Goal: Task Accomplishment & Management: Use online tool/utility

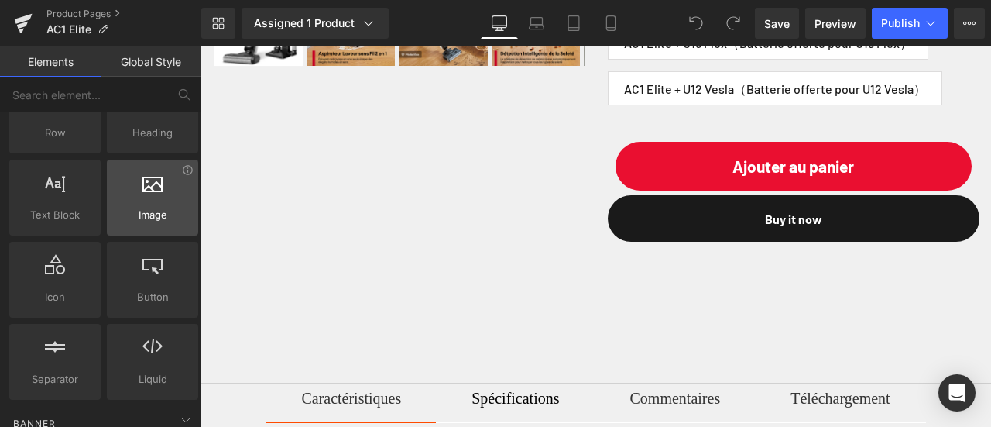
scroll to position [155, 0]
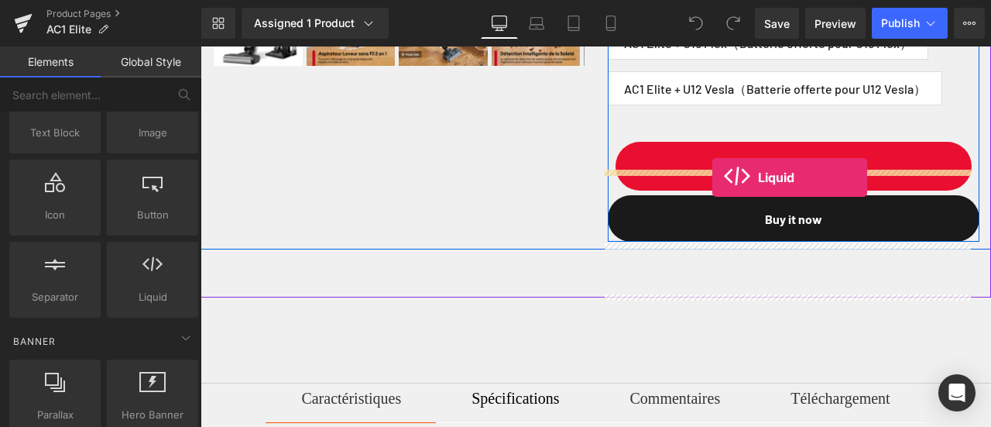
drag, startPoint x: 349, startPoint y: 318, endPoint x: 713, endPoint y: 177, distance: 389.3
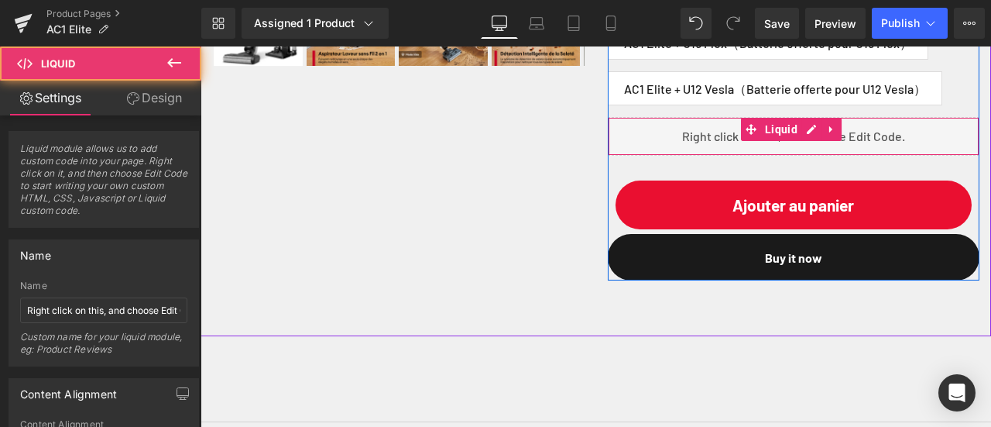
click at [750, 156] on div "Liquid" at bounding box center [794, 136] width 373 height 39
click at [801, 156] on div "Liquid" at bounding box center [794, 136] width 373 height 39
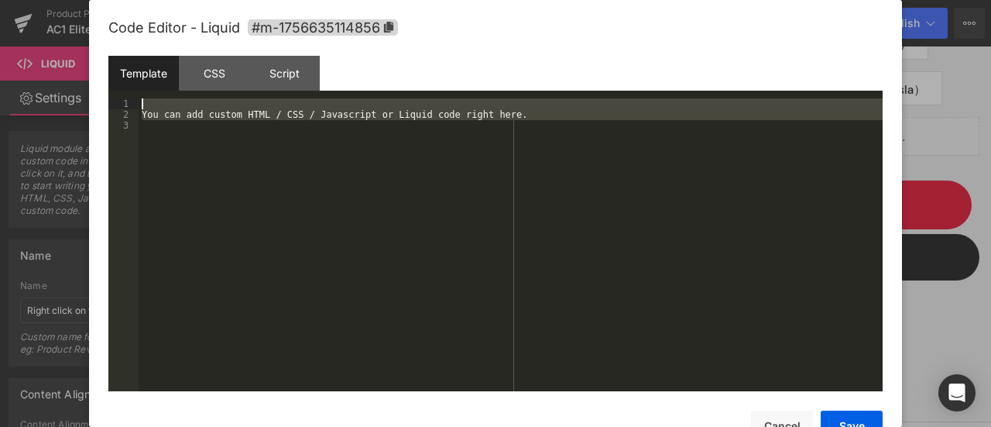
drag, startPoint x: 242, startPoint y: 196, endPoint x: 53, endPoint y: 70, distance: 226.6
click at [53, 70] on body "Liquid You are previewing how the will restyle your page. You can not edit Elem…" at bounding box center [495, 213] width 991 height 427
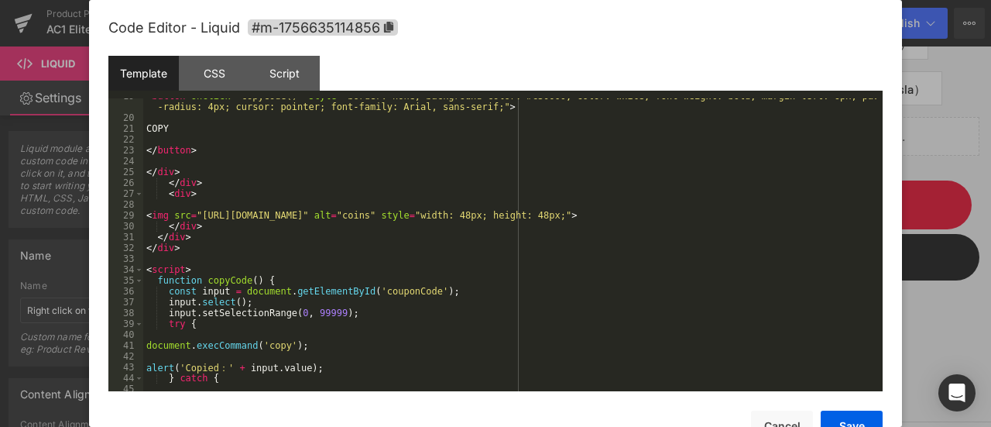
scroll to position [0, 0]
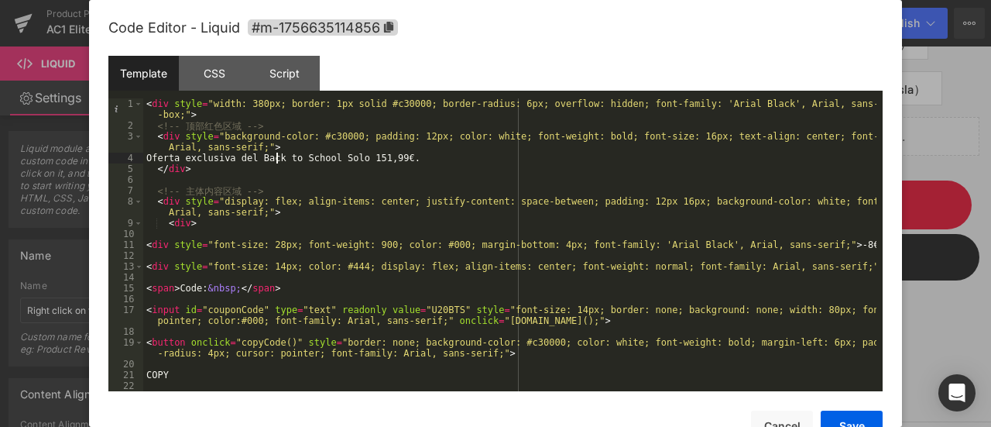
click at [276, 153] on div "< div style = "width: 380px; border: 1px solid #c30000; border-radius: 6px; ove…" at bounding box center [509, 260] width 733 height 325
click at [345, 161] on div "< div style = "width: 380px; border: 1px solid #c30000; border-radius: 6px; ove…" at bounding box center [509, 260] width 733 height 325
click at [349, 157] on div "< div style = "width: 380px; border: 1px solid #c30000; border-radius: 6px; ove…" at bounding box center [509, 260] width 733 height 325
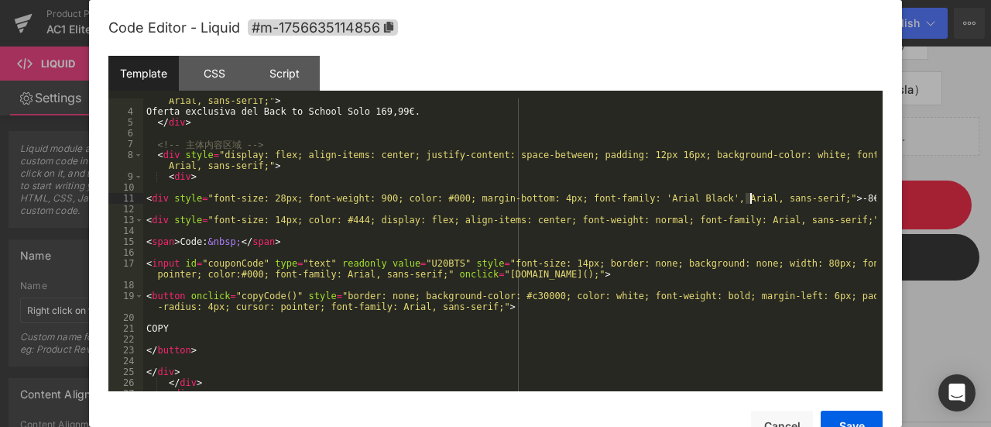
click at [749, 197] on div "< div style = "background-color: #c30000; padding: 12px; color: white; font-wei…" at bounding box center [509, 246] width 733 height 325
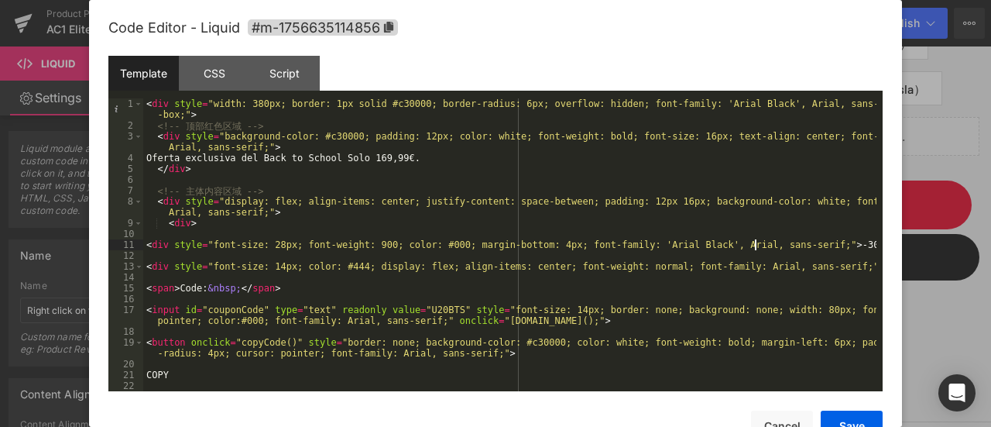
scroll to position [0, 0]
drag, startPoint x: 395, startPoint y: 309, endPoint x: 383, endPoint y: 307, distance: 12.5
click at [383, 307] on div "< div style = "width: 380px; border: 1px solid #c30000; border-radius: 6px; ove…" at bounding box center [509, 260] width 733 height 325
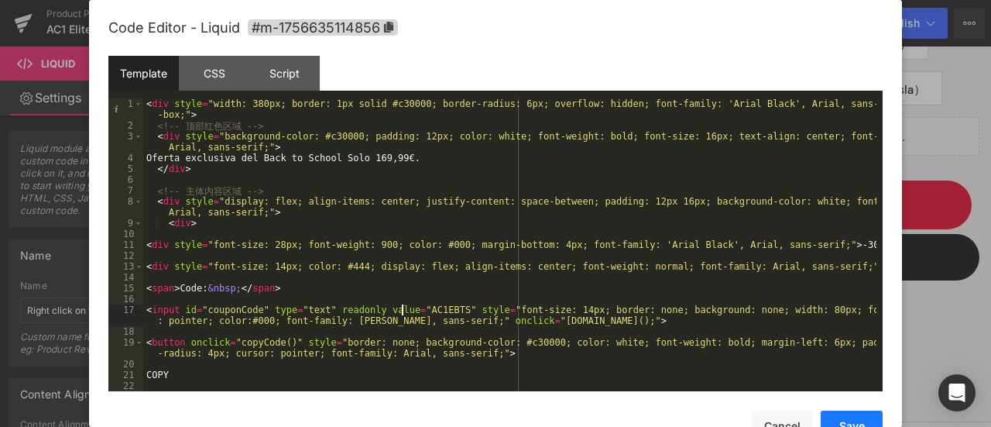
click at [859, 414] on button "Save" at bounding box center [852, 425] width 62 height 31
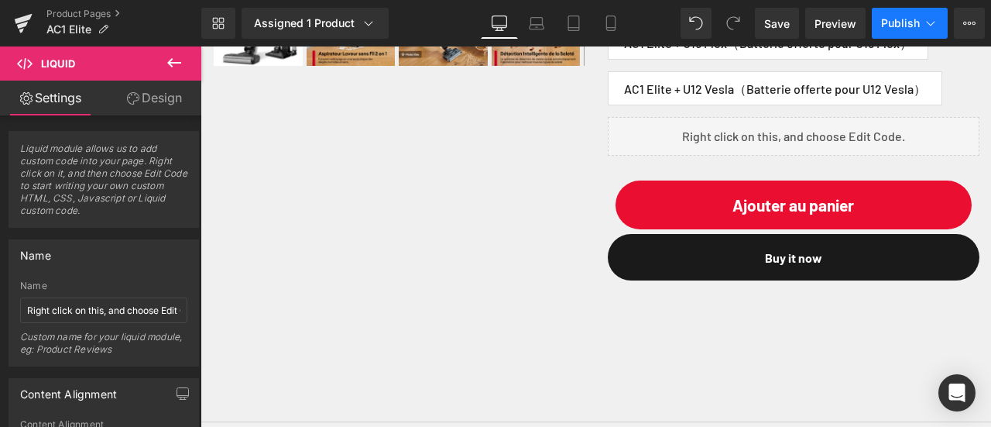
click at [923, 24] on icon at bounding box center [930, 22] width 15 height 15
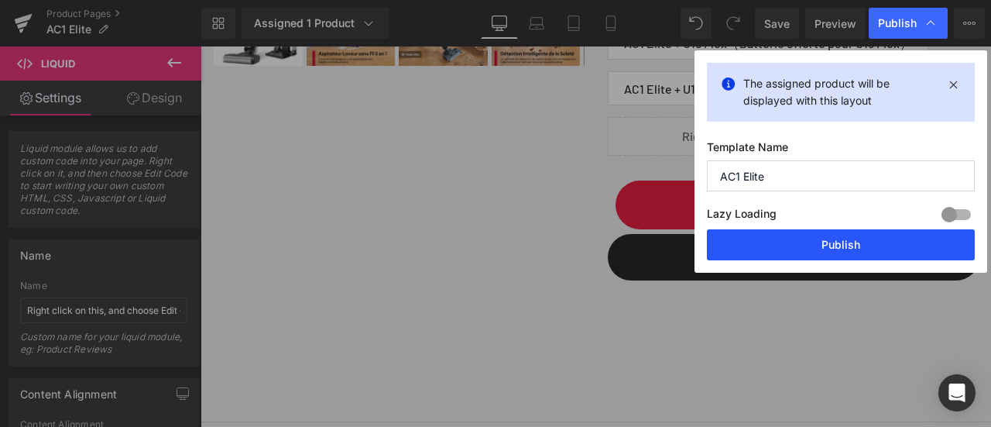
click at [857, 239] on button "Publish" at bounding box center [841, 244] width 268 height 31
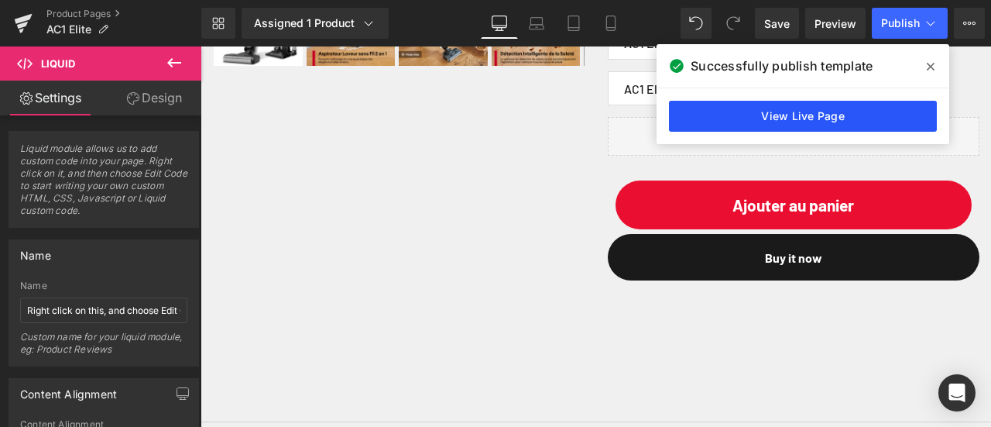
click at [846, 112] on link "View Live Page" at bounding box center [803, 116] width 268 height 31
